Goal: Information Seeking & Learning: Learn about a topic

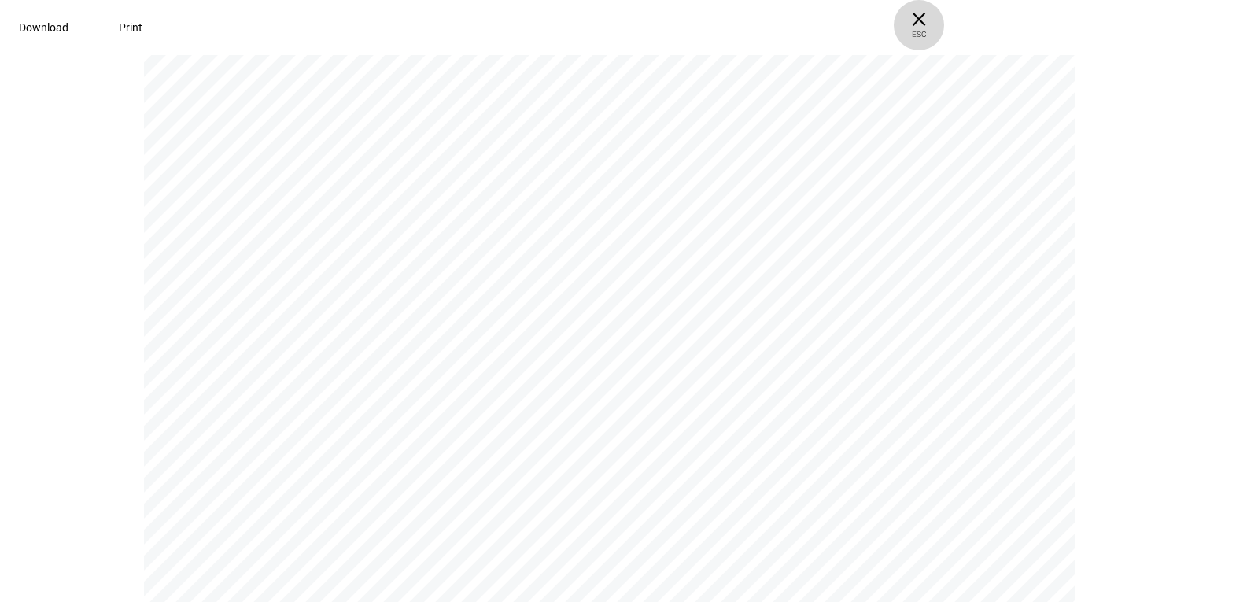
scroll to position [7261, 0]
click at [944, 25] on span "× ESC" at bounding box center [919, 25] width 50 height 50
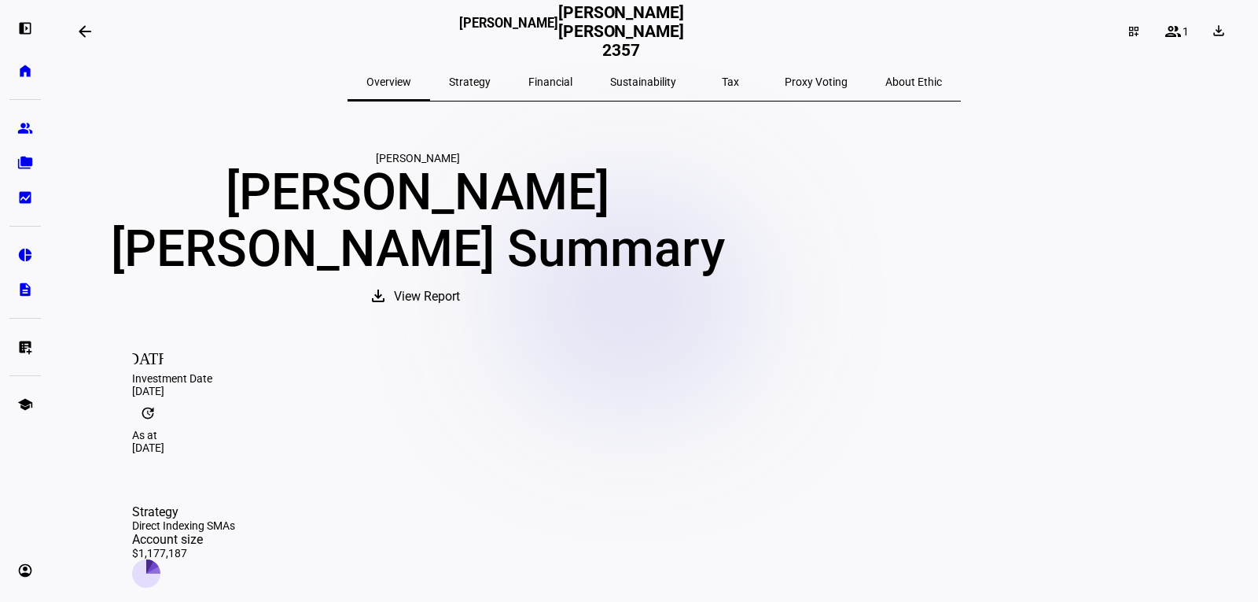
click at [491, 74] on span "Strategy" at bounding box center [470, 82] width 42 height 38
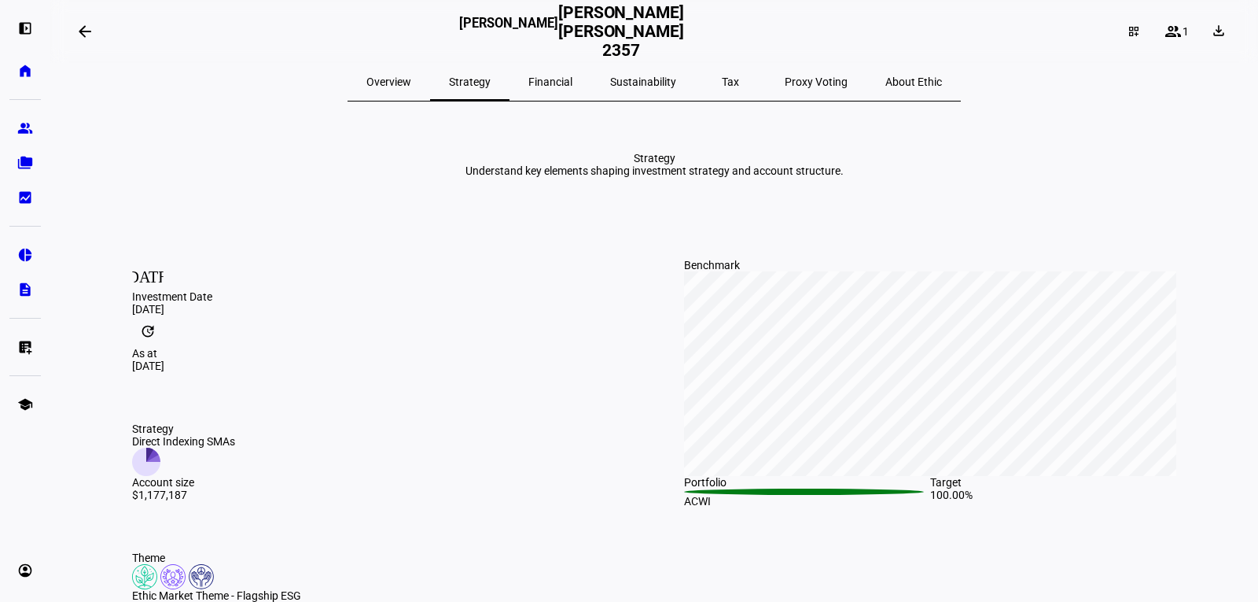
click at [411, 80] on span "Overview" at bounding box center [389, 81] width 45 height 11
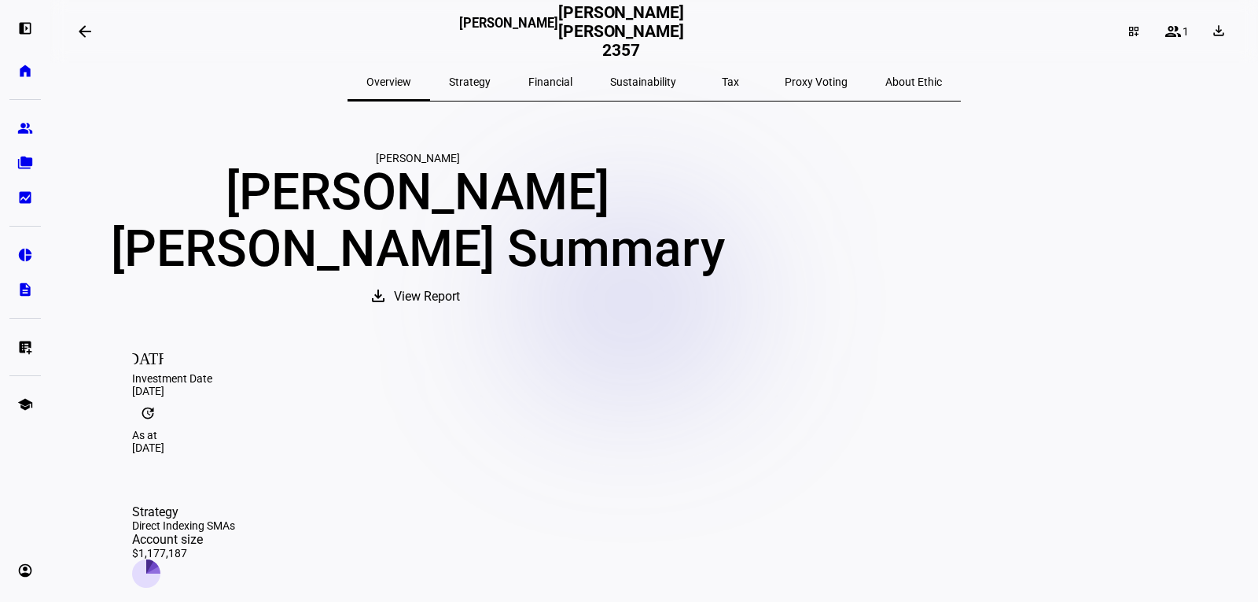
click at [460, 278] on span "View Report" at bounding box center [427, 297] width 66 height 38
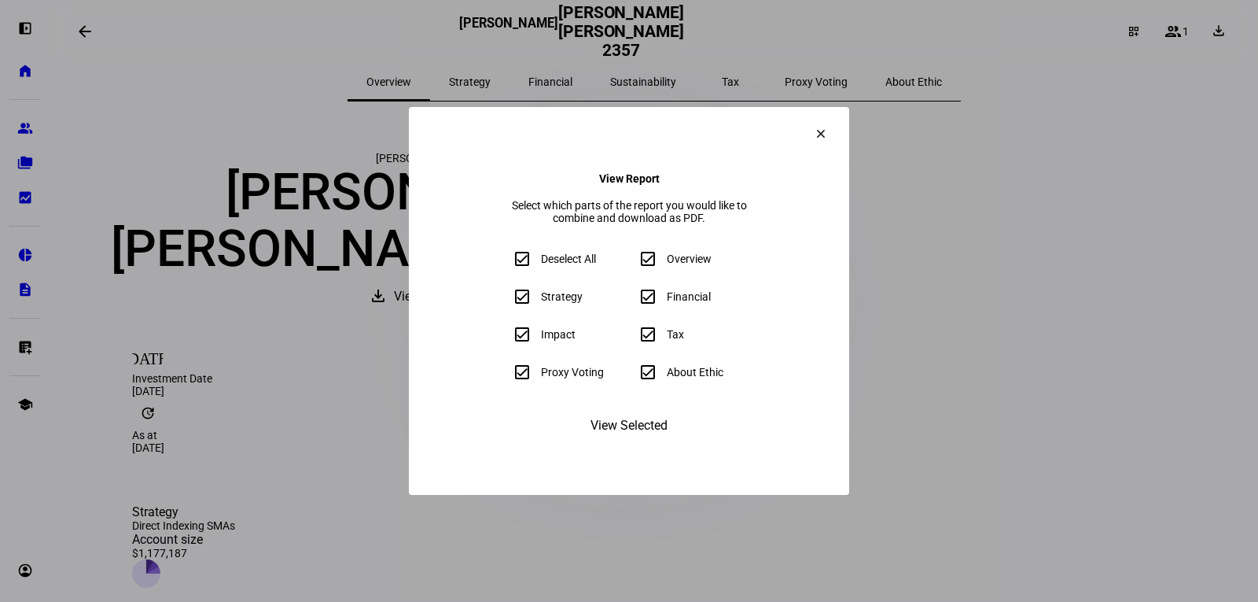
click at [616, 444] on span "View Selected" at bounding box center [629, 426] width 77 height 38
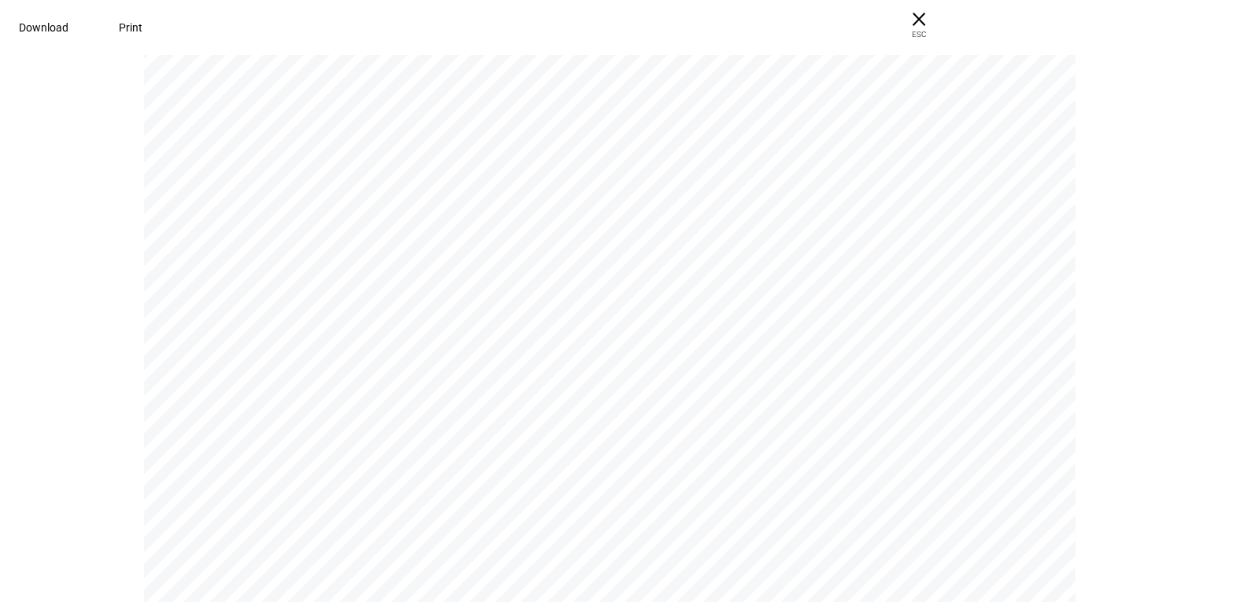
scroll to position [2832, 0]
click at [654, 135] on span "8.36%" at bounding box center [667, 134] width 36 height 14
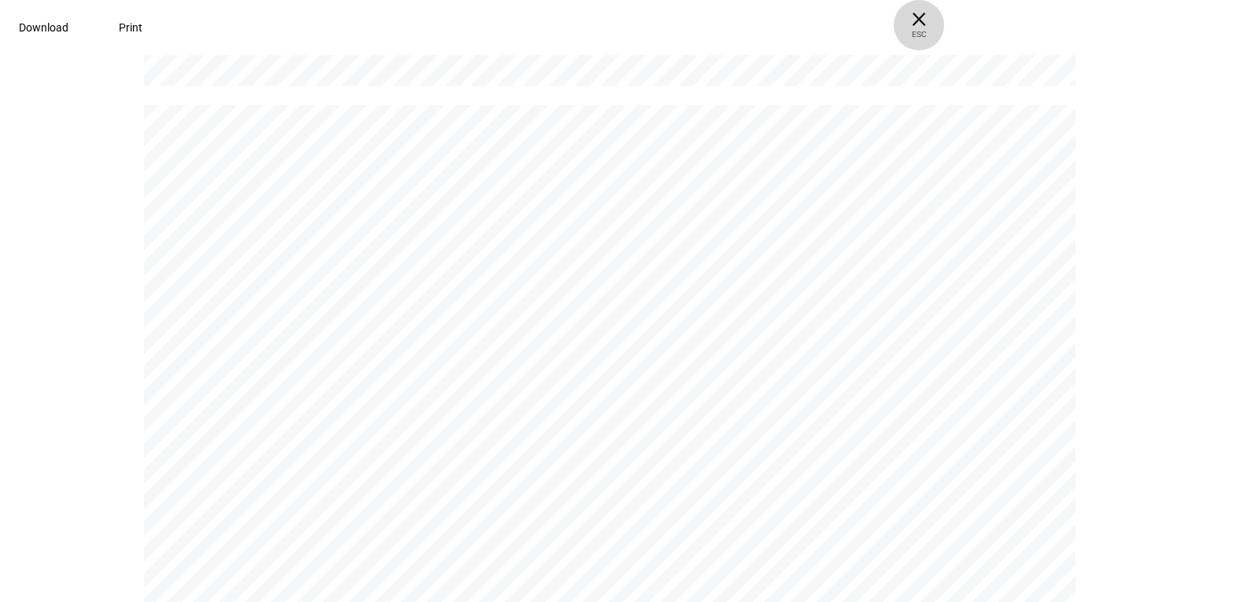
click at [944, 28] on span "× ESC" at bounding box center [919, 25] width 50 height 50
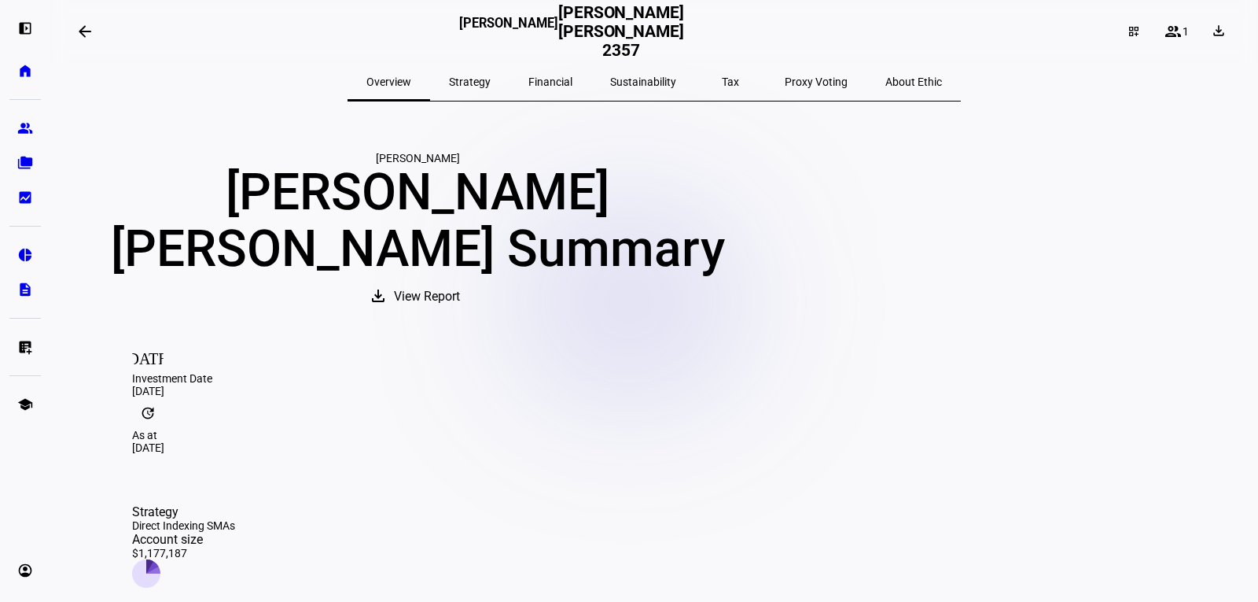
click at [643, 85] on span "Sustainability" at bounding box center [643, 81] width 66 height 11
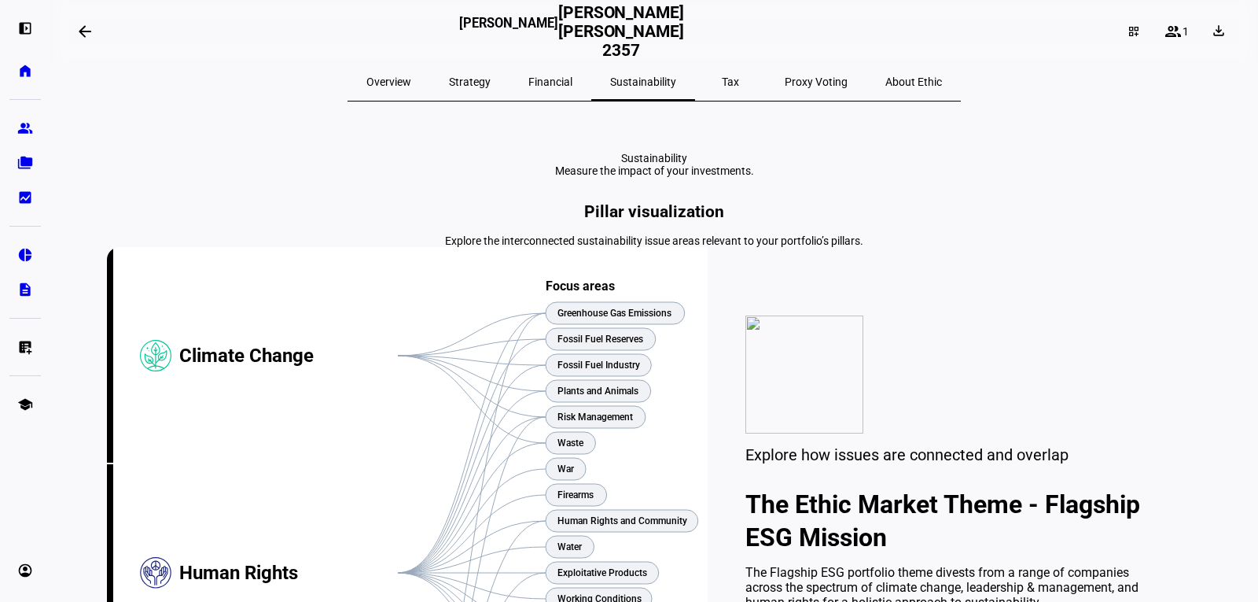
click at [562, 74] on span "Financial" at bounding box center [551, 82] width 44 height 38
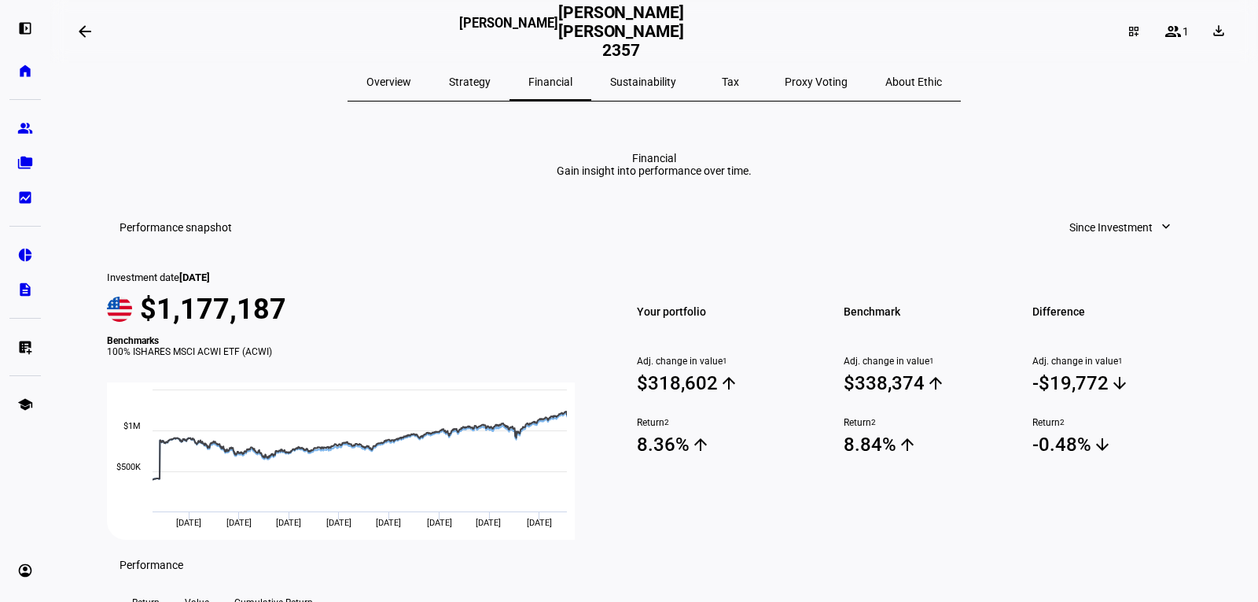
click at [665, 86] on span "Sustainability" at bounding box center [643, 81] width 66 height 11
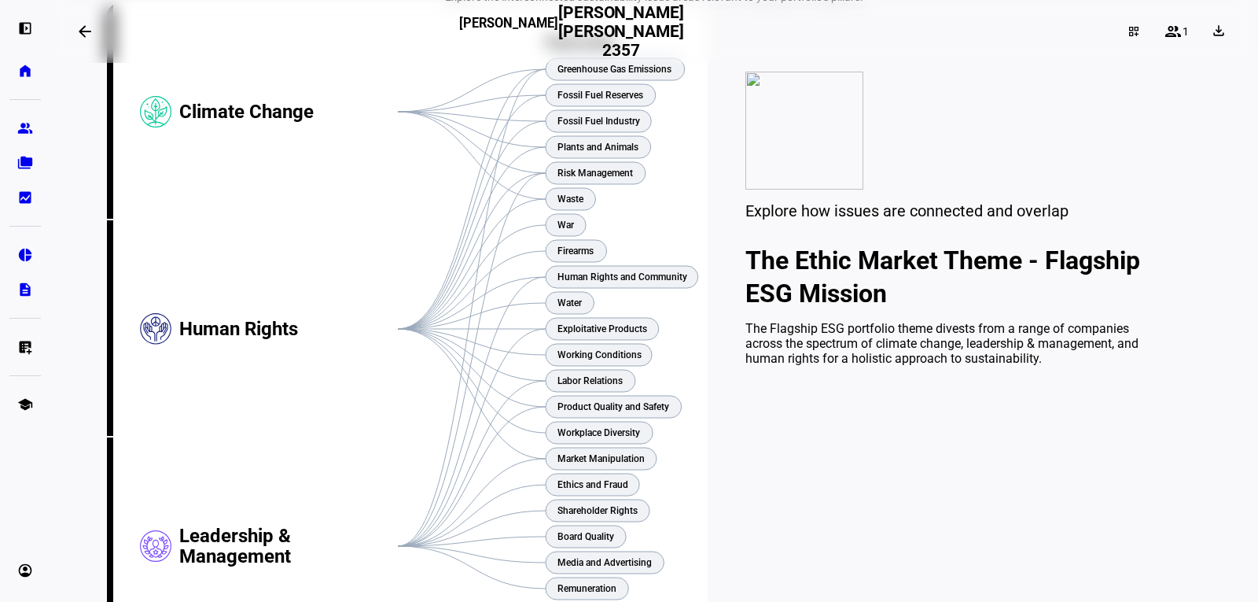
scroll to position [236, 0]
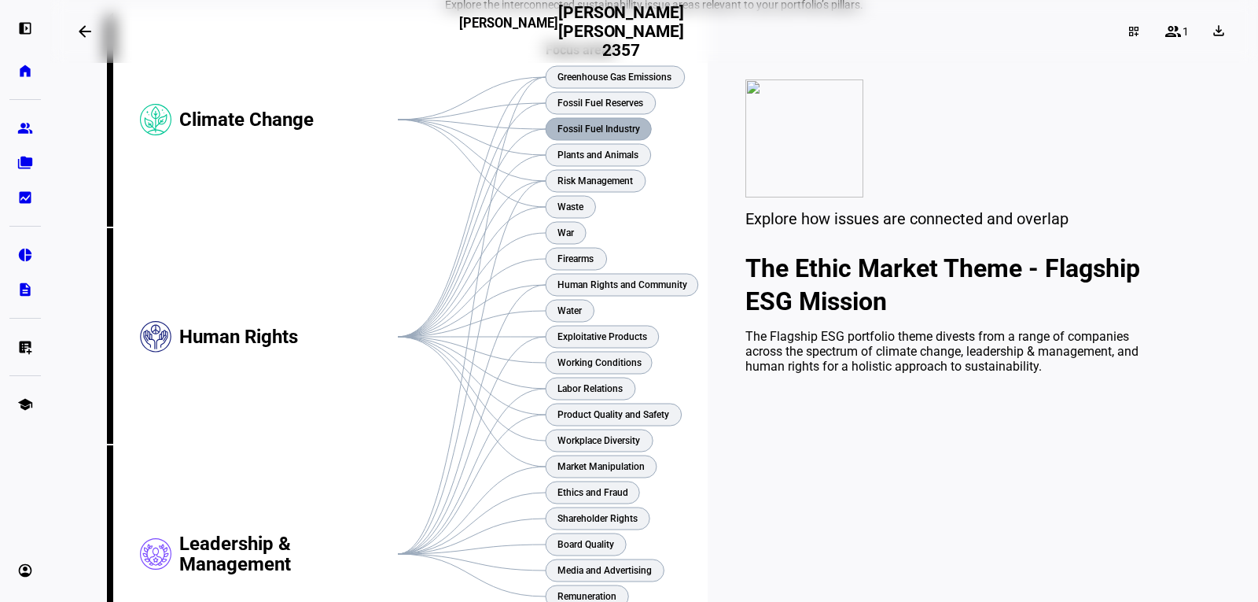
click at [621, 135] on text "Fossil Fuel Industry" at bounding box center [599, 128] width 83 height 11
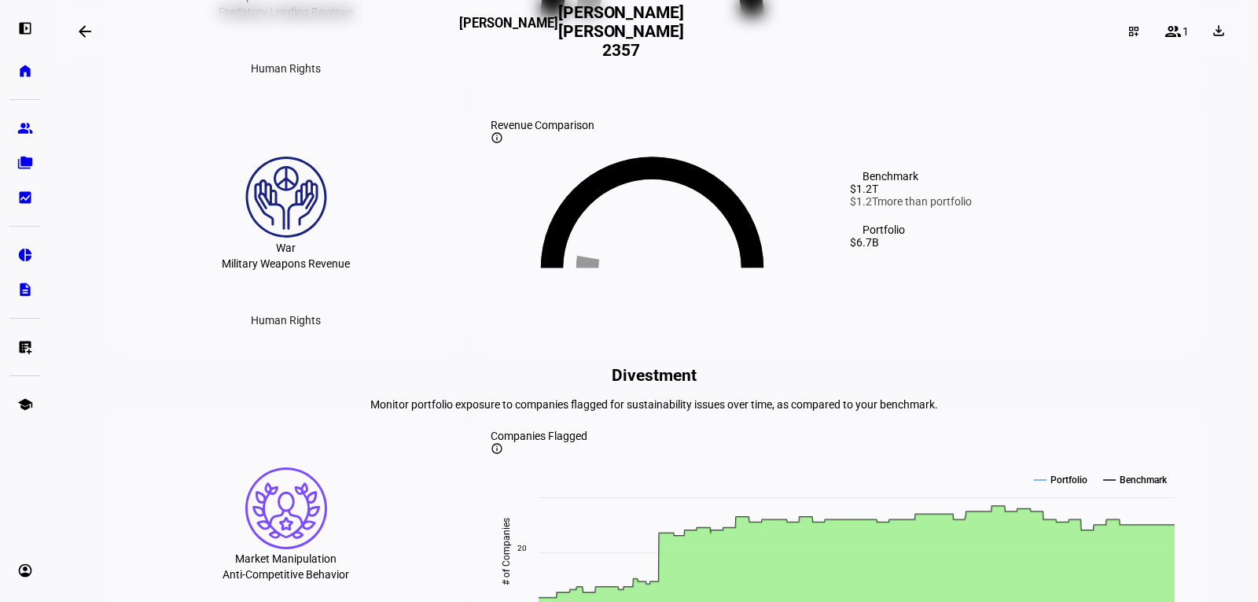
scroll to position [1809, 0]
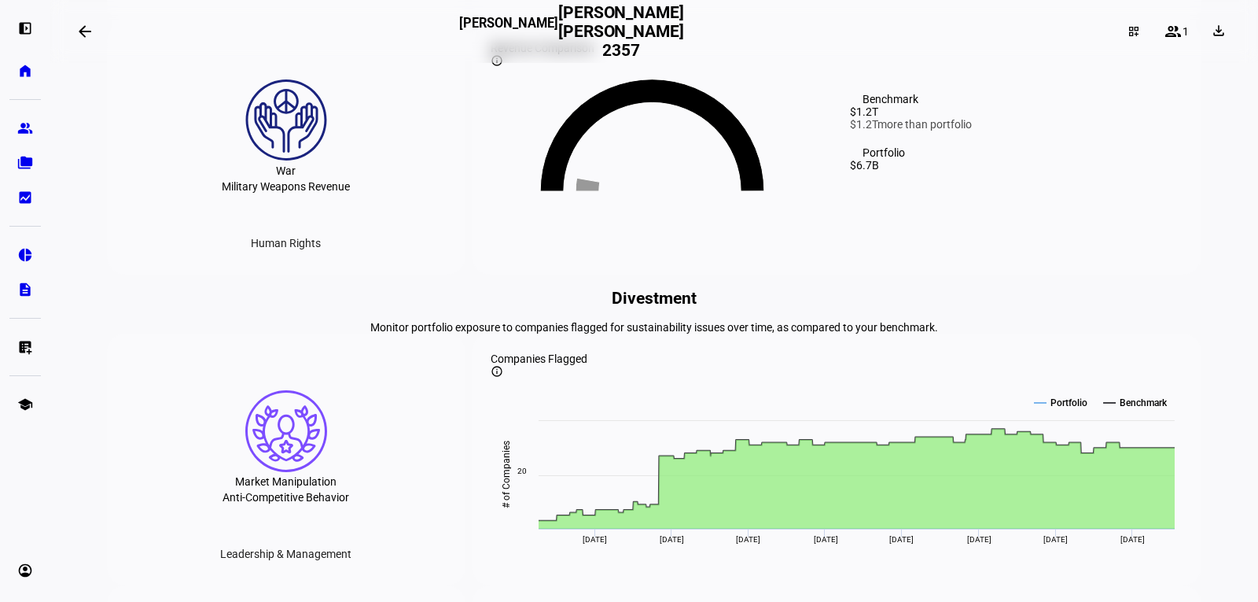
click at [301, 193] on div "Military Weapons Revenue" at bounding box center [286, 186] width 128 height 13
click at [878, 171] on div "$6.7B" at bounding box center [1016, 165] width 333 height 13
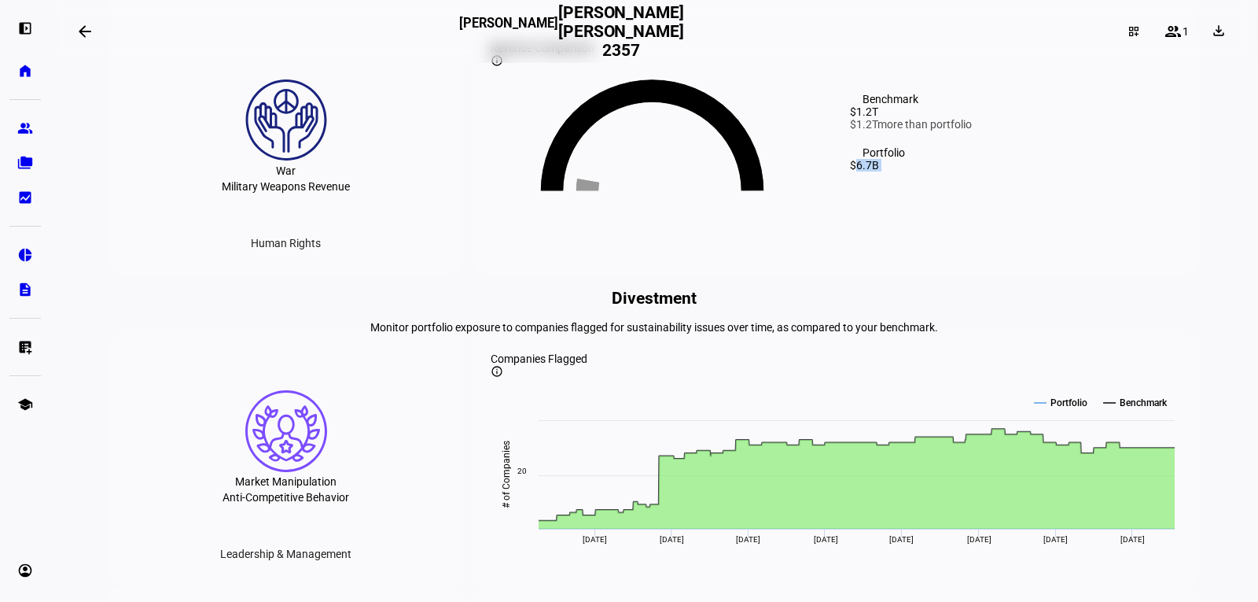
click at [878, 171] on div "$6.7B" at bounding box center [1016, 165] width 333 height 13
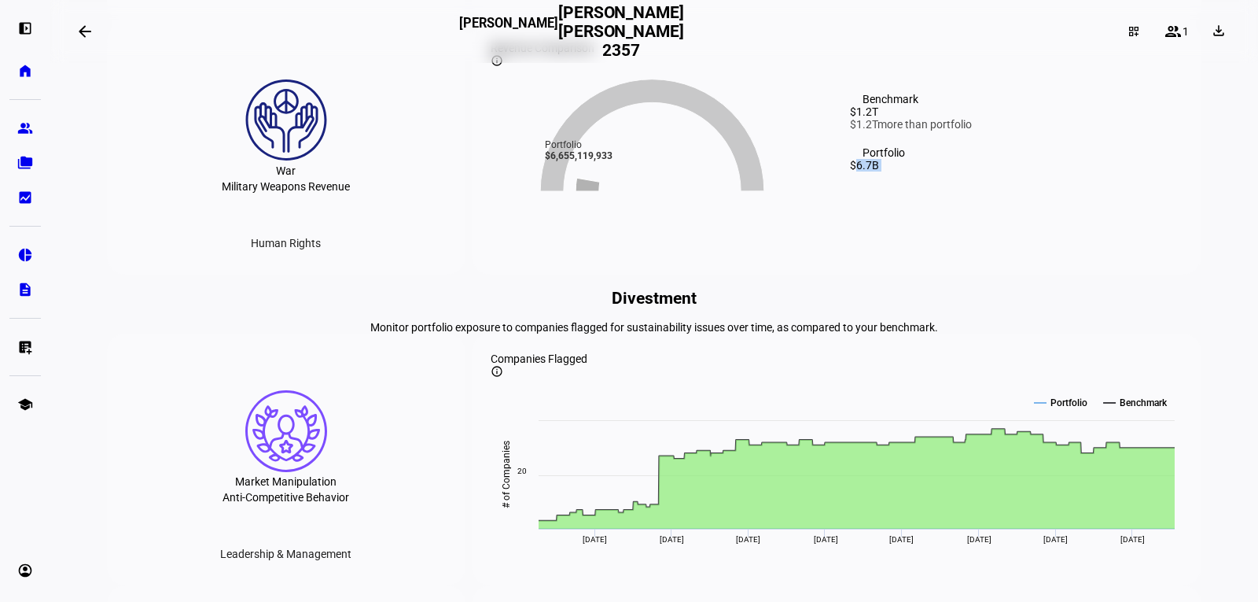
click at [581, 191] on icon at bounding box center [588, 184] width 24 height 13
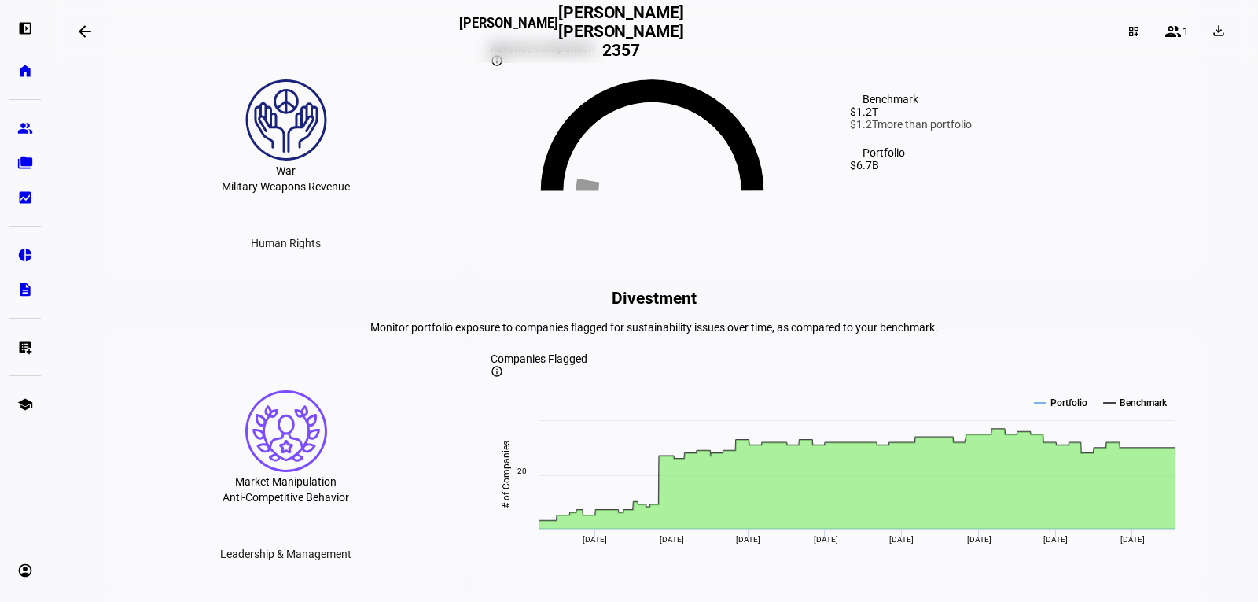
click at [308, 193] on div "Military Weapons Revenue" at bounding box center [286, 186] width 128 height 13
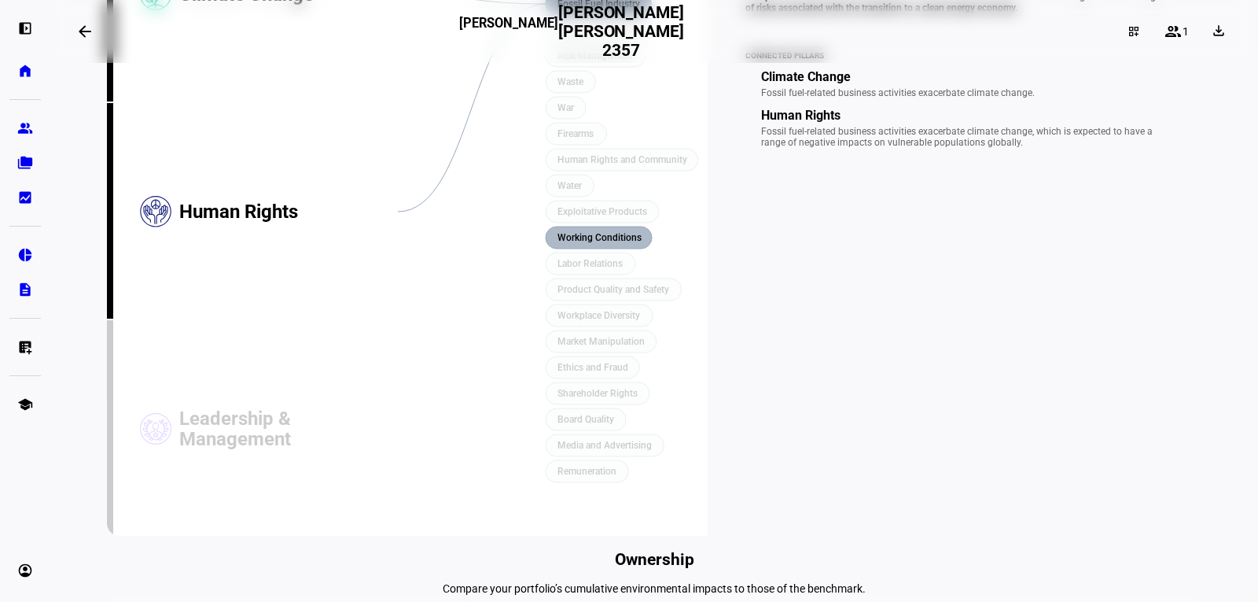
scroll to position [315, 0]
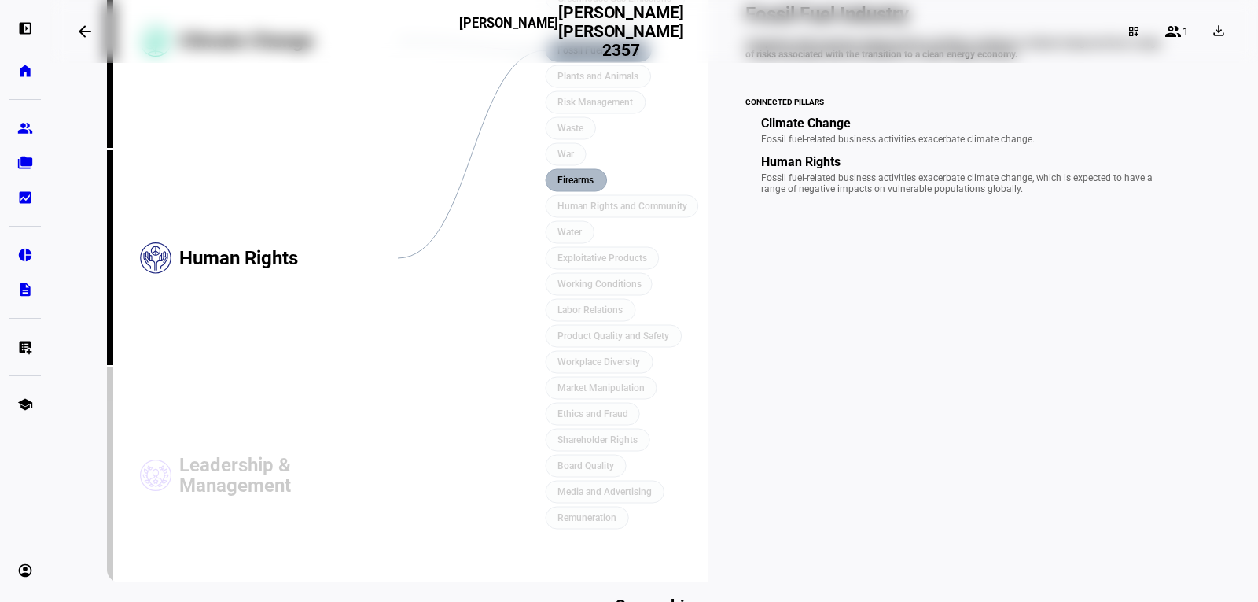
click at [572, 186] on text "Firearms" at bounding box center [576, 180] width 36 height 11
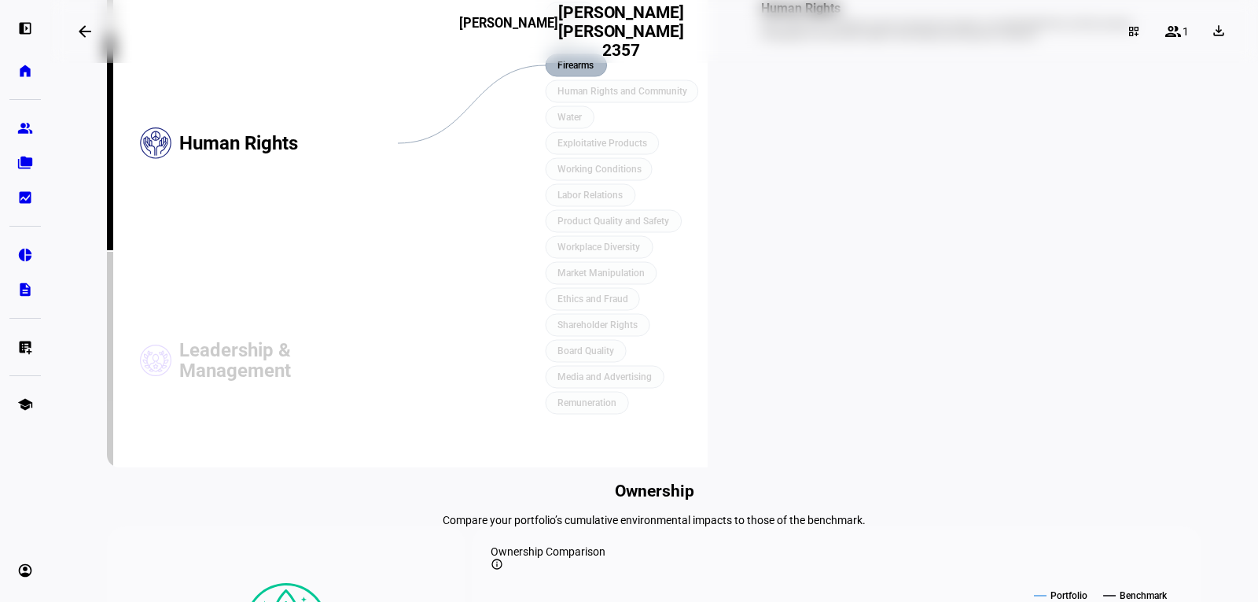
scroll to position [0, 0]
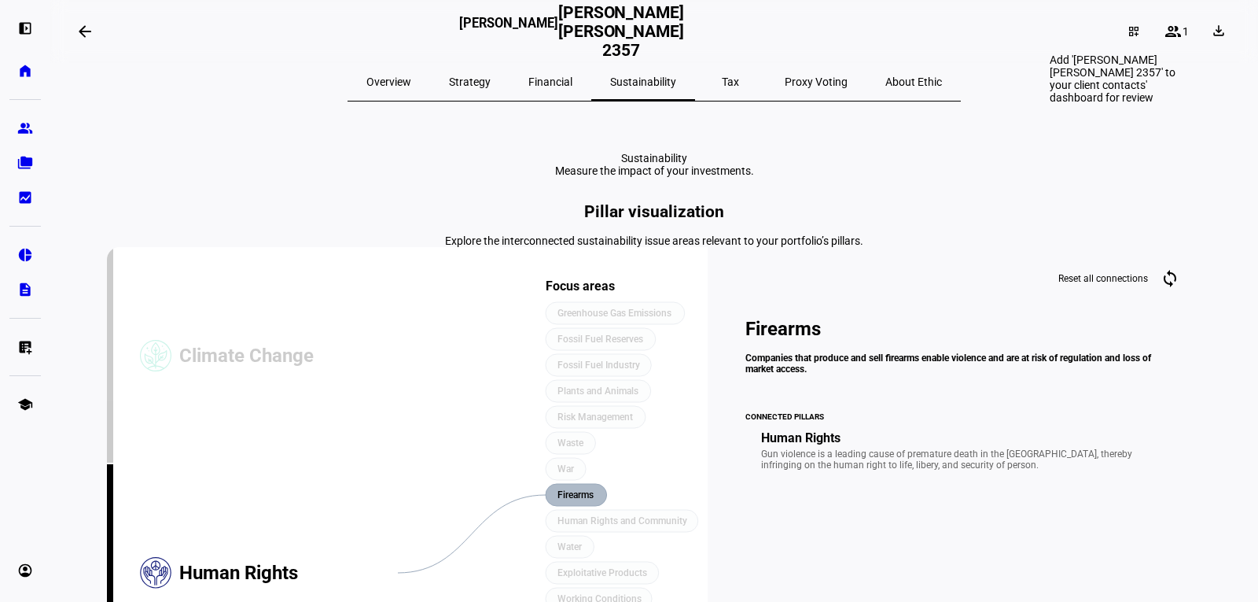
click at [1128, 35] on mat-icon "dashboard_customize" at bounding box center [1134, 31] width 13 height 13
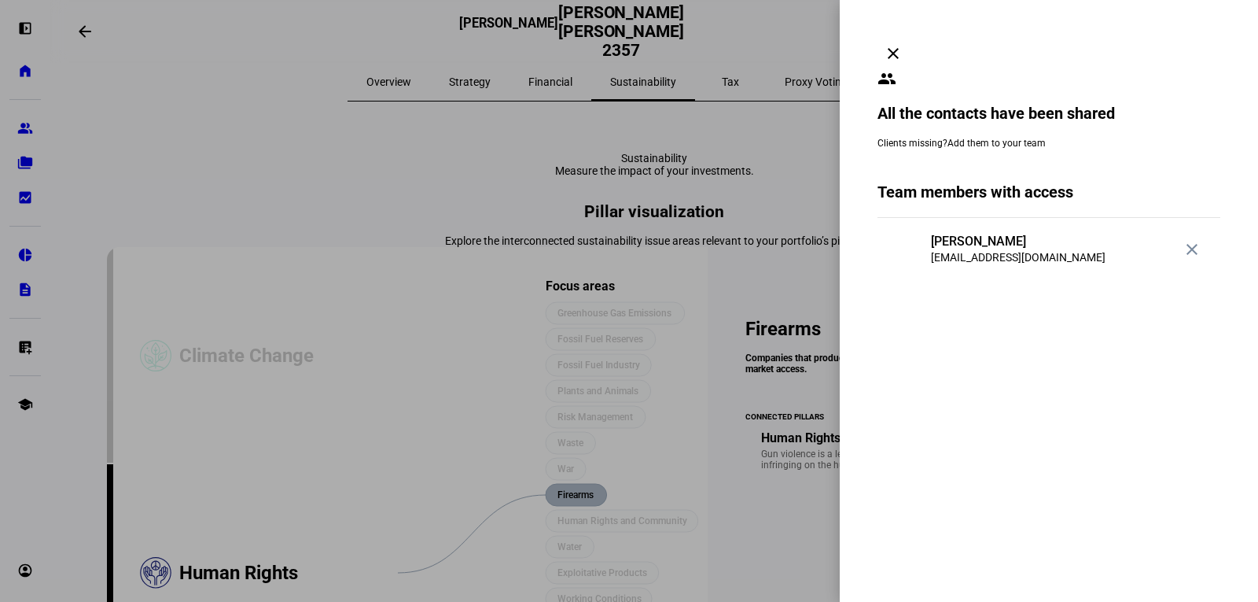
click at [912, 35] on span at bounding box center [894, 54] width 38 height 38
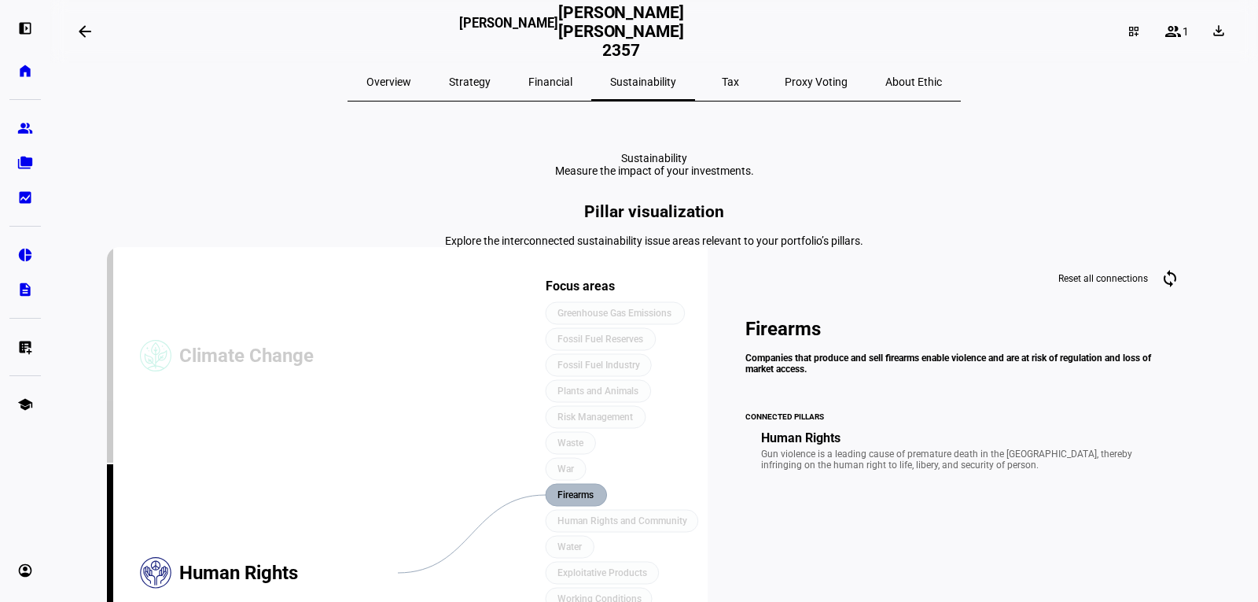
click at [658, 38] on h2 "[PERSON_NAME] [PERSON_NAME] 2357" at bounding box center [621, 31] width 126 height 57
click at [21, 201] on eth-mat-symbol "bid_landscape" at bounding box center [25, 198] width 16 height 16
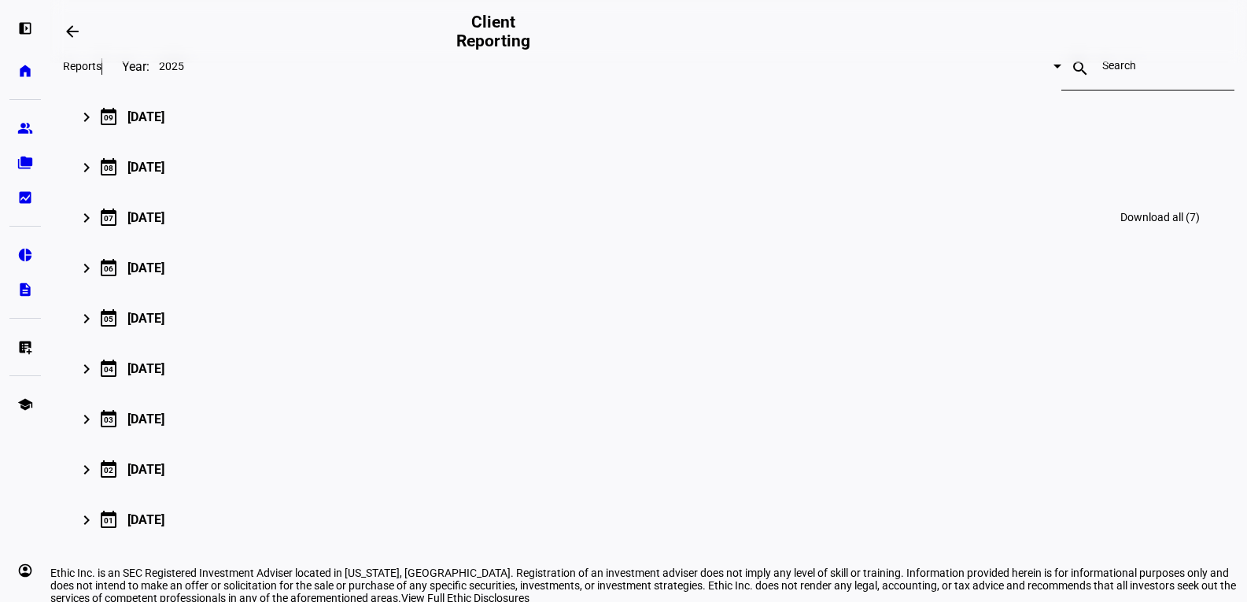
scroll to position [236, 0]
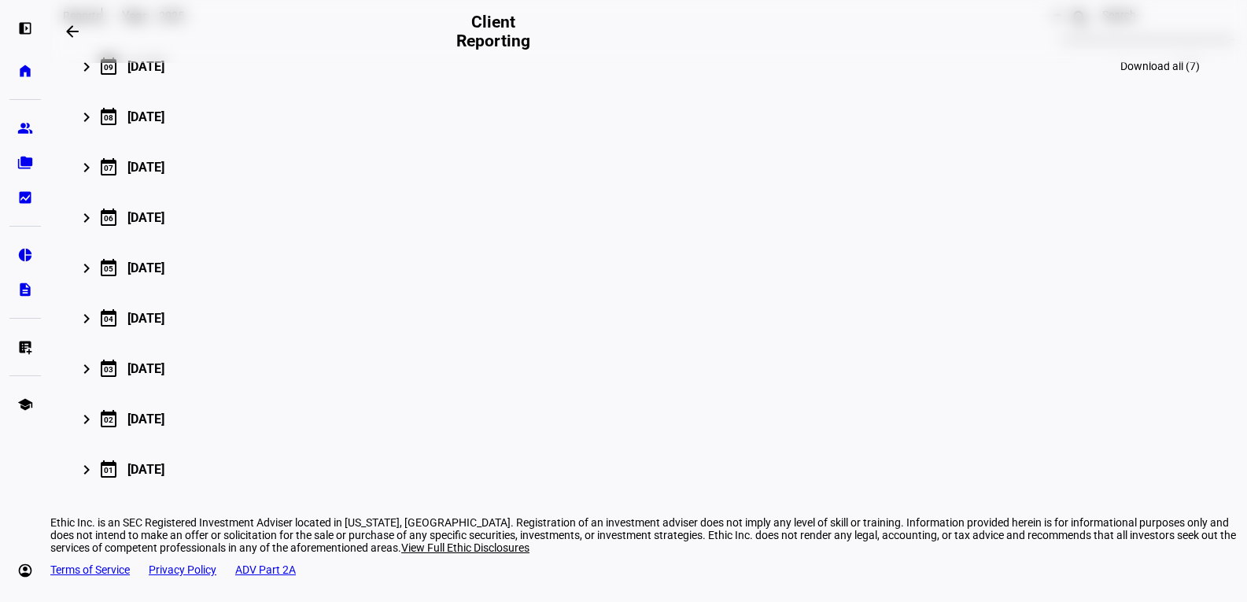
click at [96, 76] on mat-icon "keyboard_arrow_right" at bounding box center [86, 66] width 19 height 19
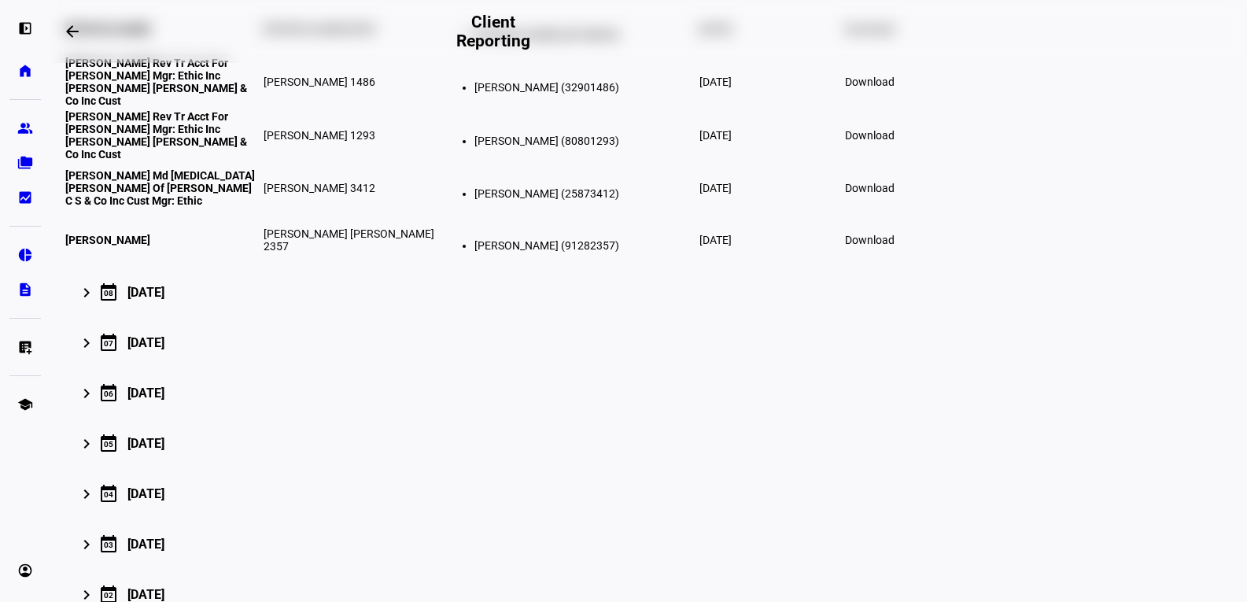
scroll to position [472, 0]
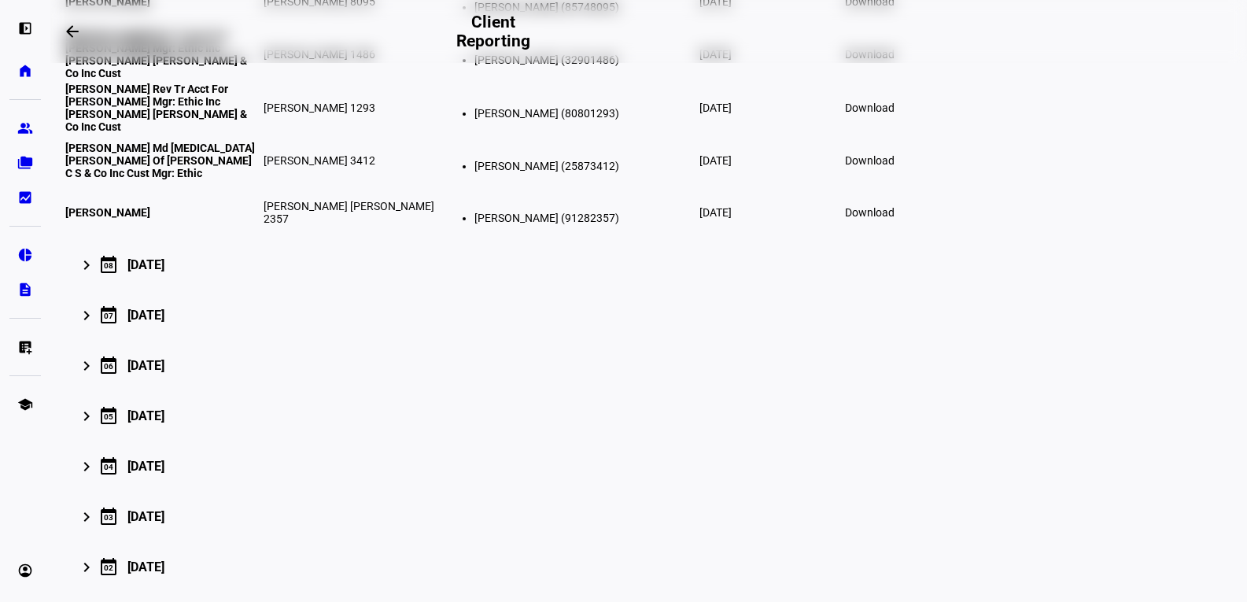
click at [894, 219] on span "Download" at bounding box center [870, 212] width 50 height 13
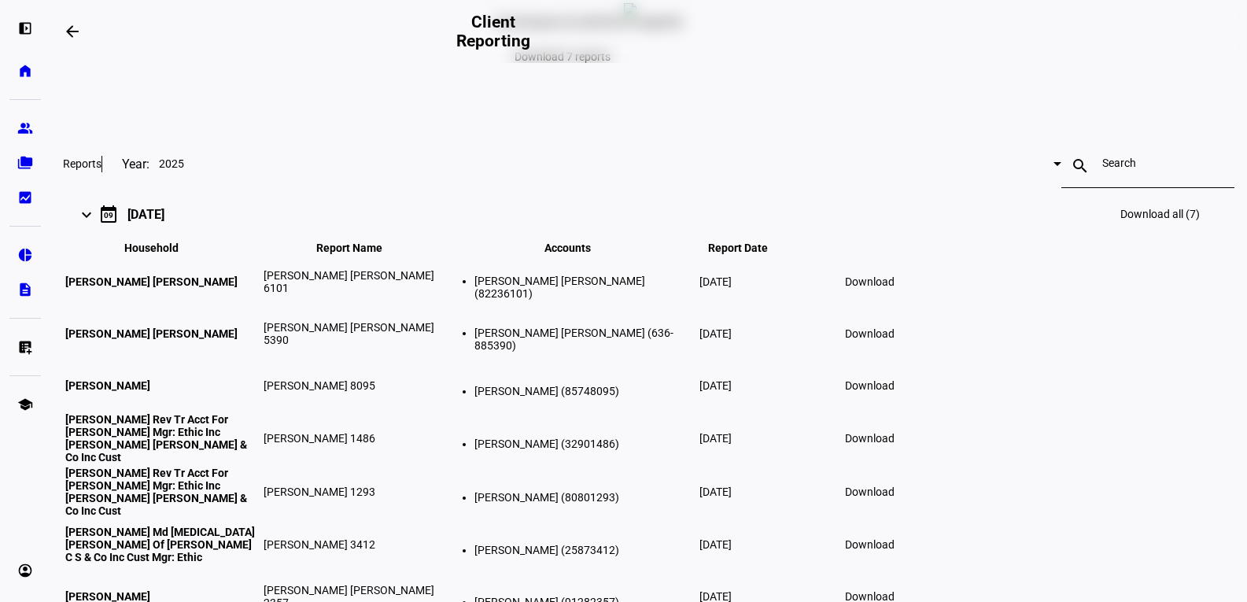
scroll to position [79, 0]
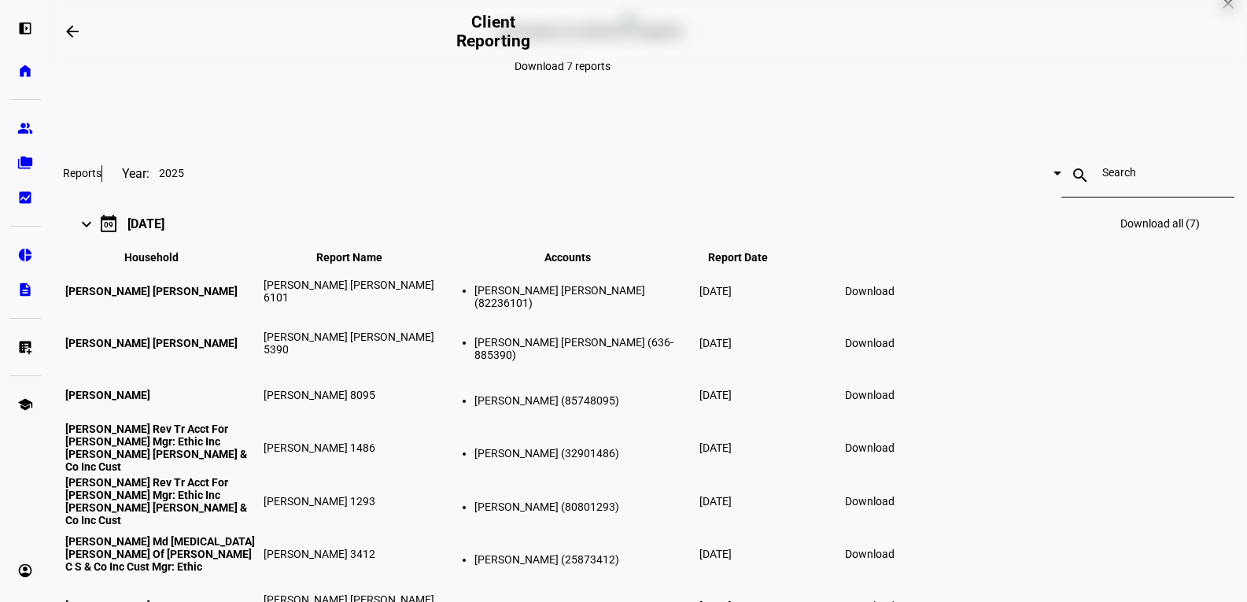
click at [96, 234] on mat-icon "keyboard_arrow_right" at bounding box center [86, 224] width 19 height 19
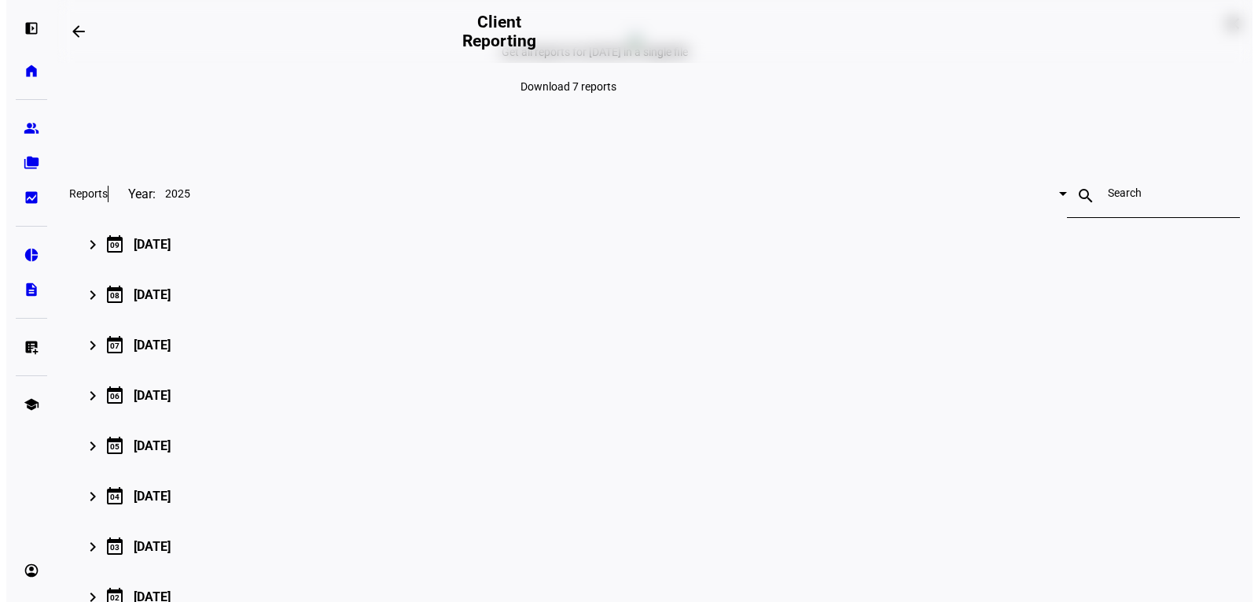
scroll to position [0, 0]
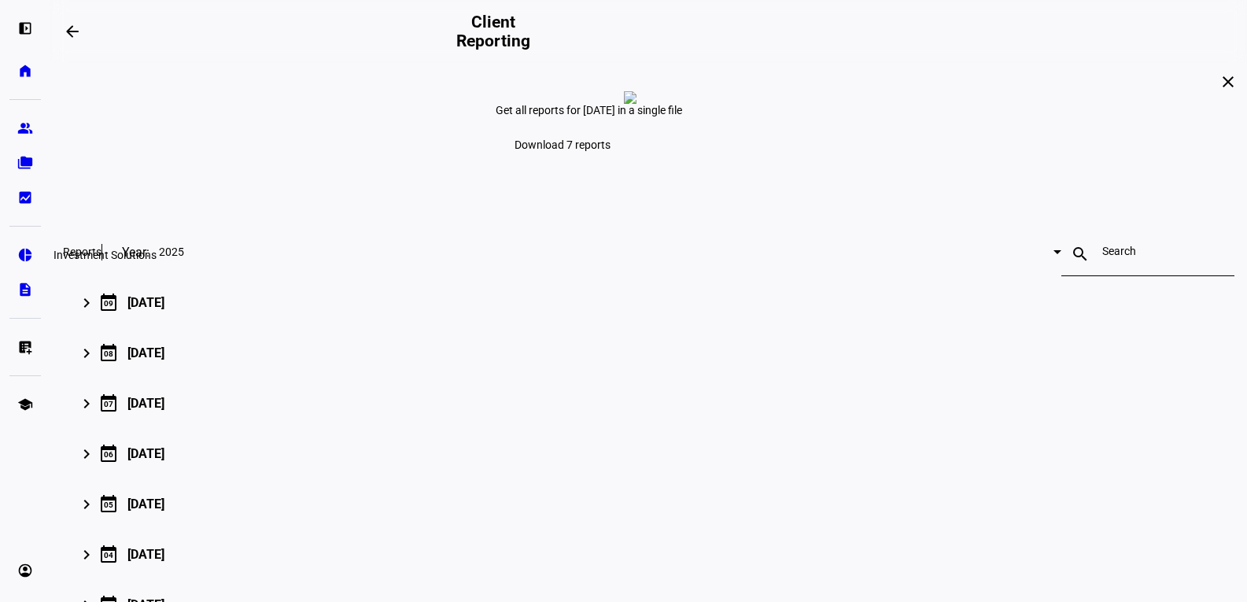
click at [20, 251] on eth-mat-symbol "pie_chart" at bounding box center [25, 255] width 16 height 16
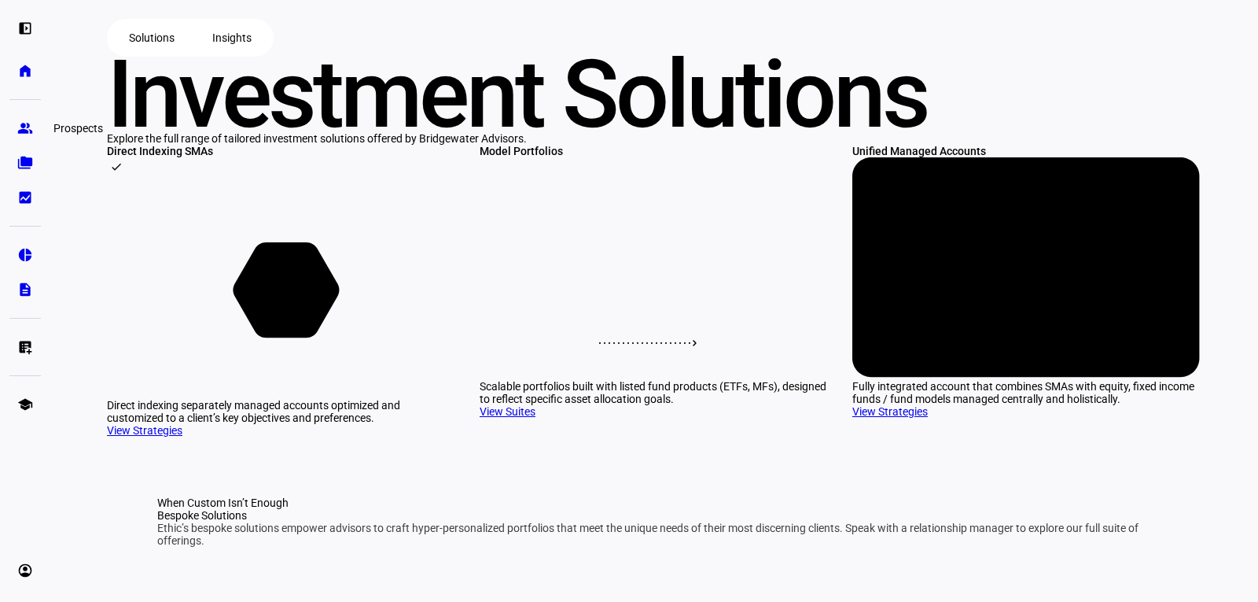
click at [20, 119] on link "group Prospects" at bounding box center [24, 127] width 31 height 31
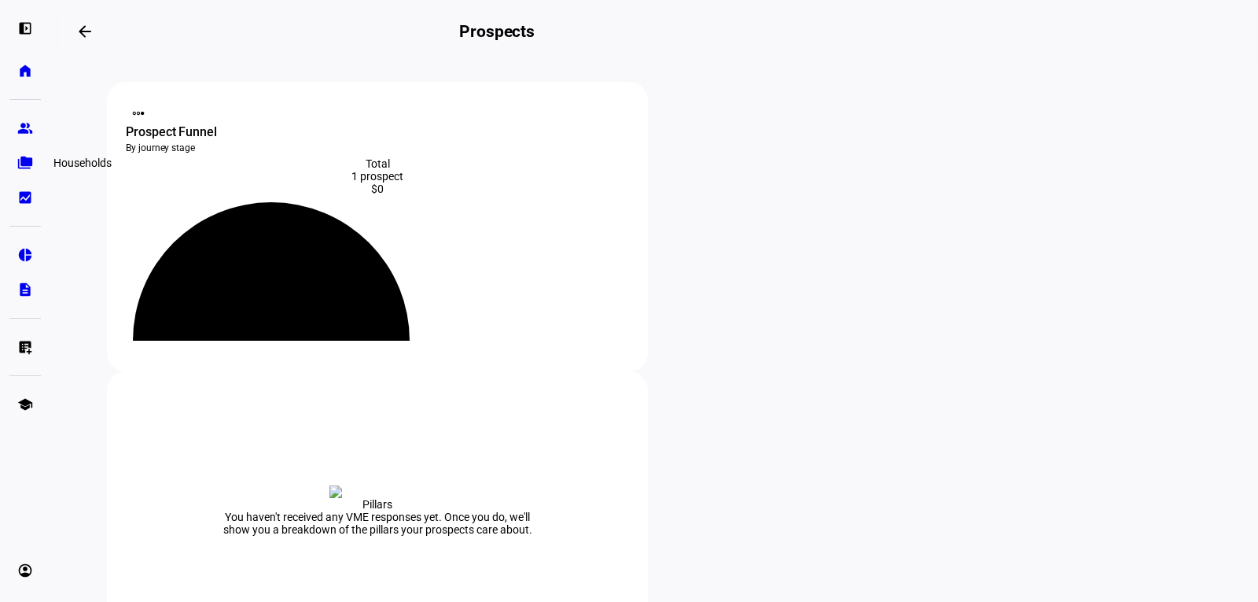
click at [27, 164] on eth-mat-symbol "folder_copy" at bounding box center [25, 163] width 16 height 16
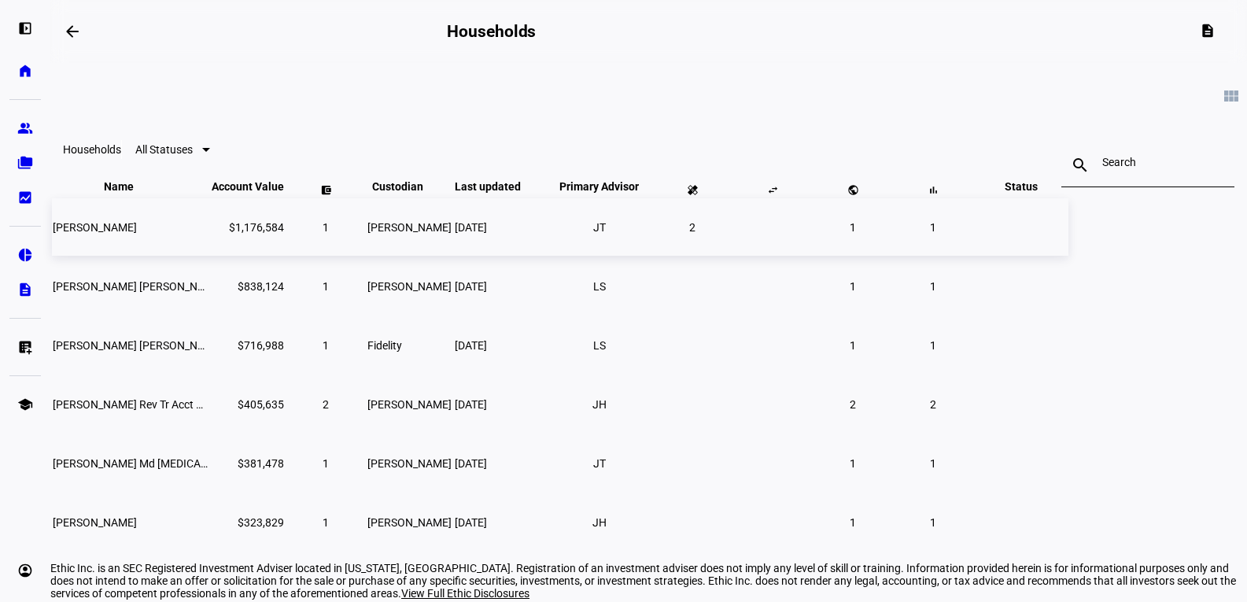
click at [137, 234] on span "[PERSON_NAME]" at bounding box center [95, 227] width 84 height 13
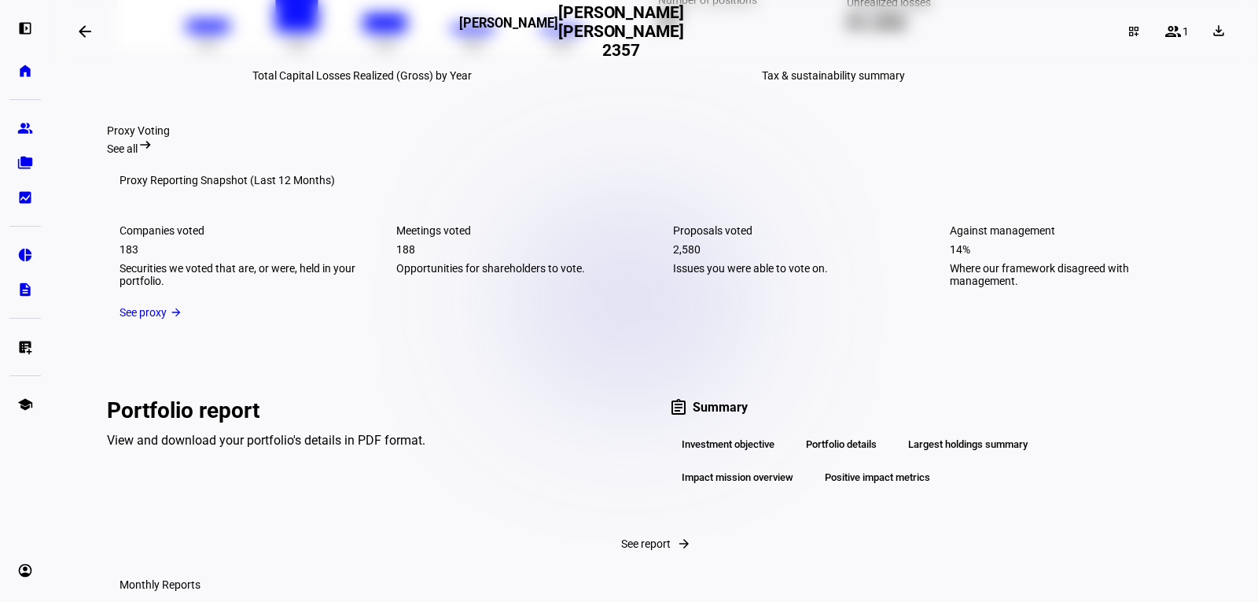
scroll to position [2438, 0]
